Goal: Find specific page/section: Find specific page/section

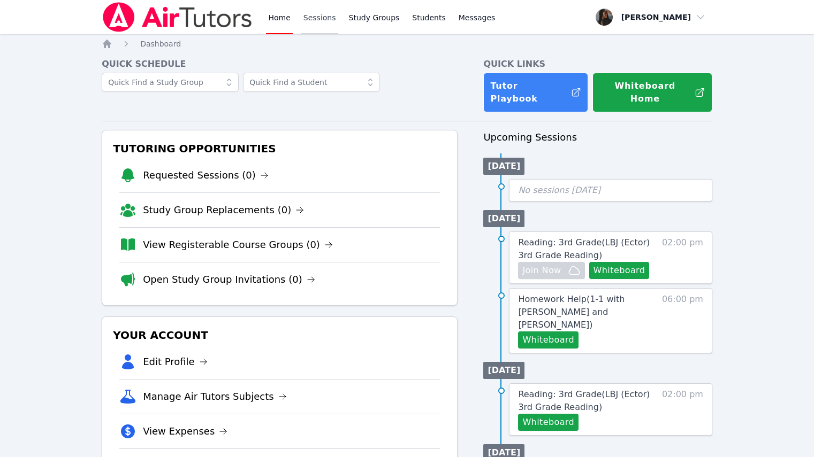
click at [325, 23] on link "Sessions" at bounding box center [319, 17] width 37 height 34
click at [362, 24] on link "Study Groups" at bounding box center [374, 17] width 55 height 34
